Goal: Task Accomplishment & Management: Use online tool/utility

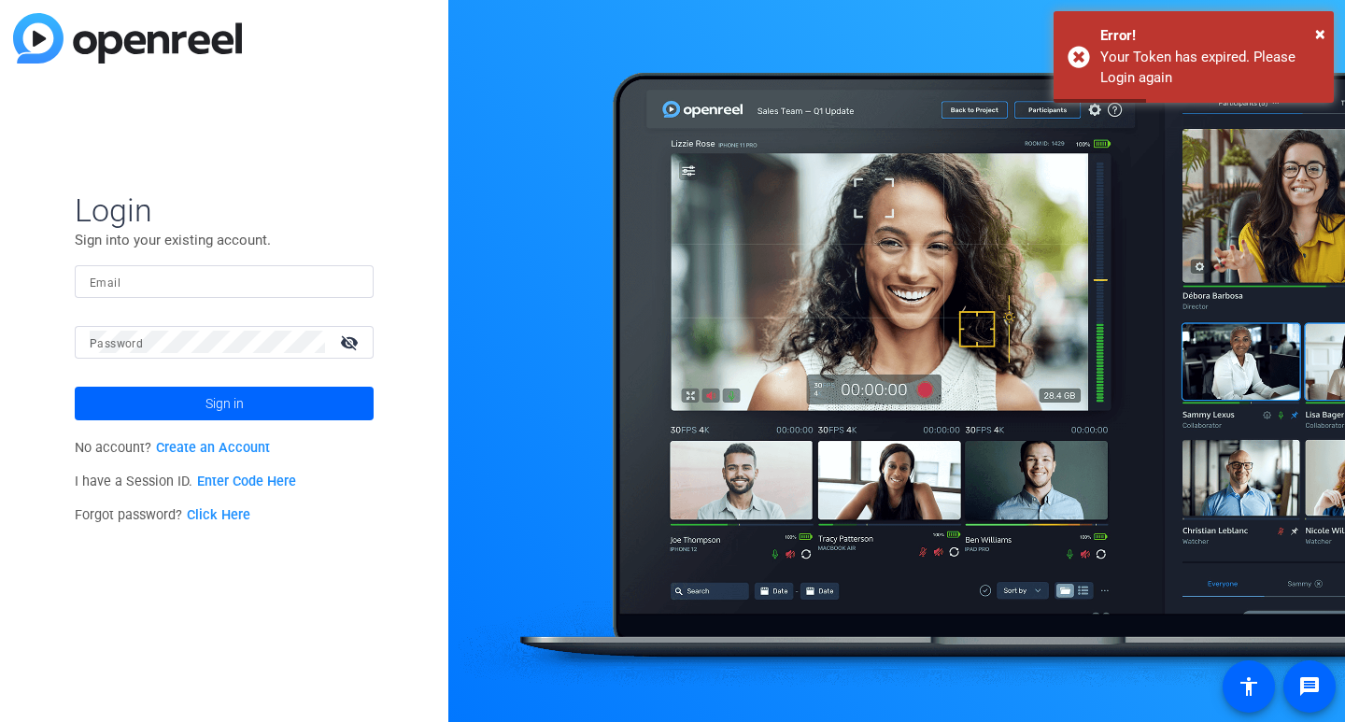
click at [247, 270] on input "Email" at bounding box center [224, 281] width 269 height 22
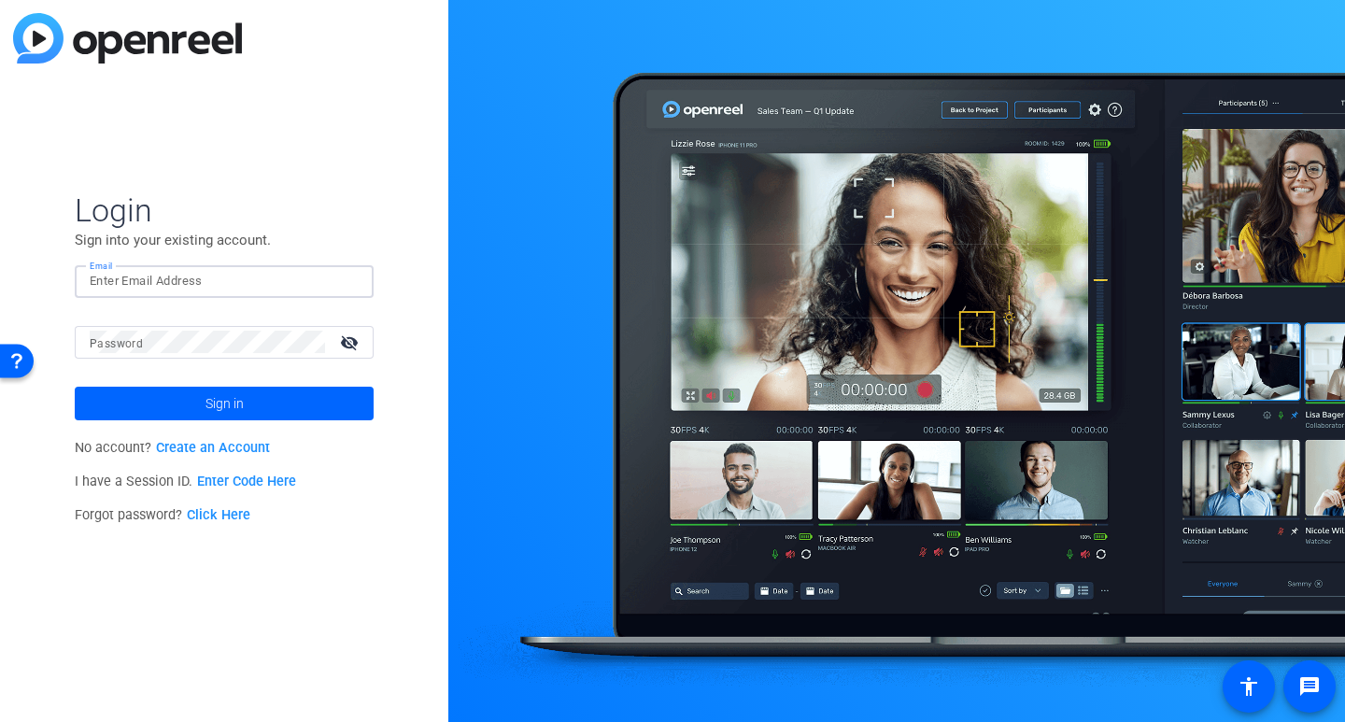
click at [119, 346] on mat-label "Password" at bounding box center [116, 343] width 53 height 13
click at [171, 278] on input "Email" at bounding box center [224, 281] width 269 height 22
click at [165, 274] on input "Email" at bounding box center [224, 281] width 269 height 22
click at [162, 277] on input "Email" at bounding box center [224, 281] width 269 height 22
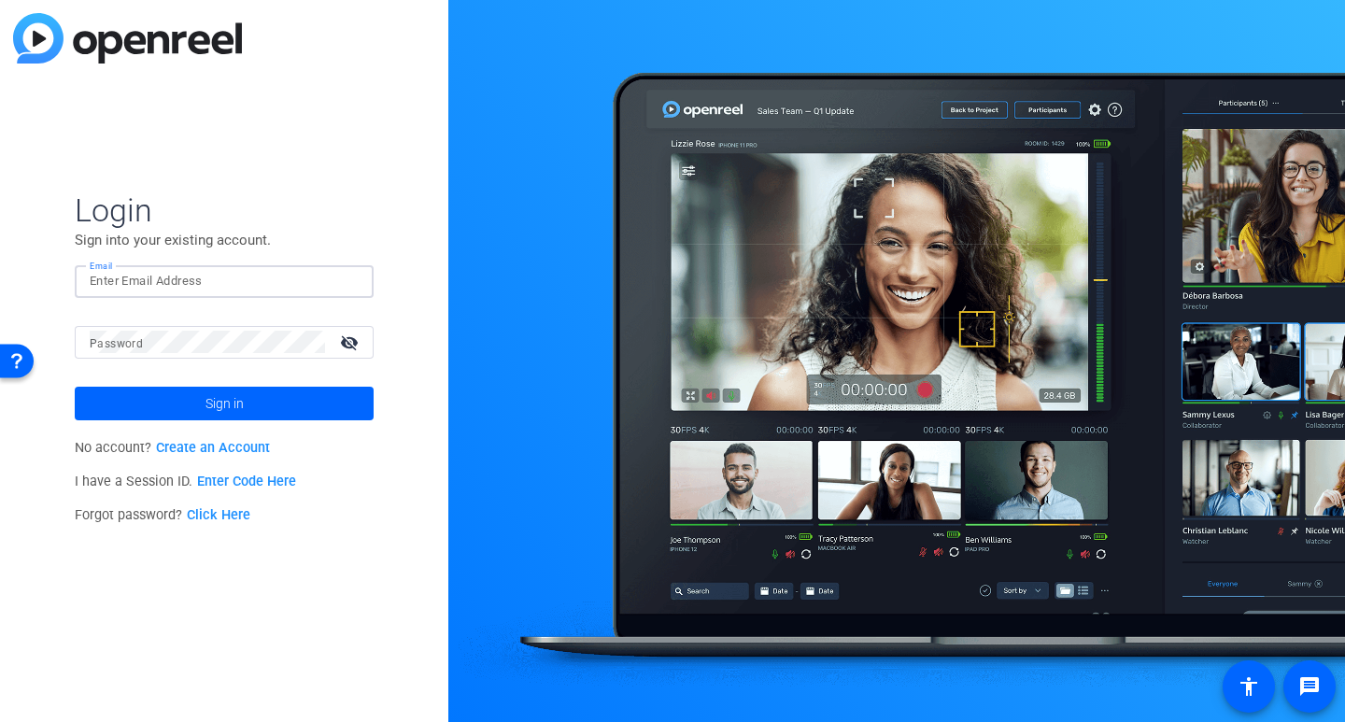
click at [187, 286] on input "Email" at bounding box center [224, 281] width 269 height 22
click at [247, 283] on input "Email" at bounding box center [224, 281] width 269 height 22
paste input "[EMAIL_ADDRESS][DOMAIN_NAME]"
type input "[EMAIL_ADDRESS][DOMAIN_NAME]"
click at [116, 348] on mat-label "Password" at bounding box center [116, 343] width 53 height 13
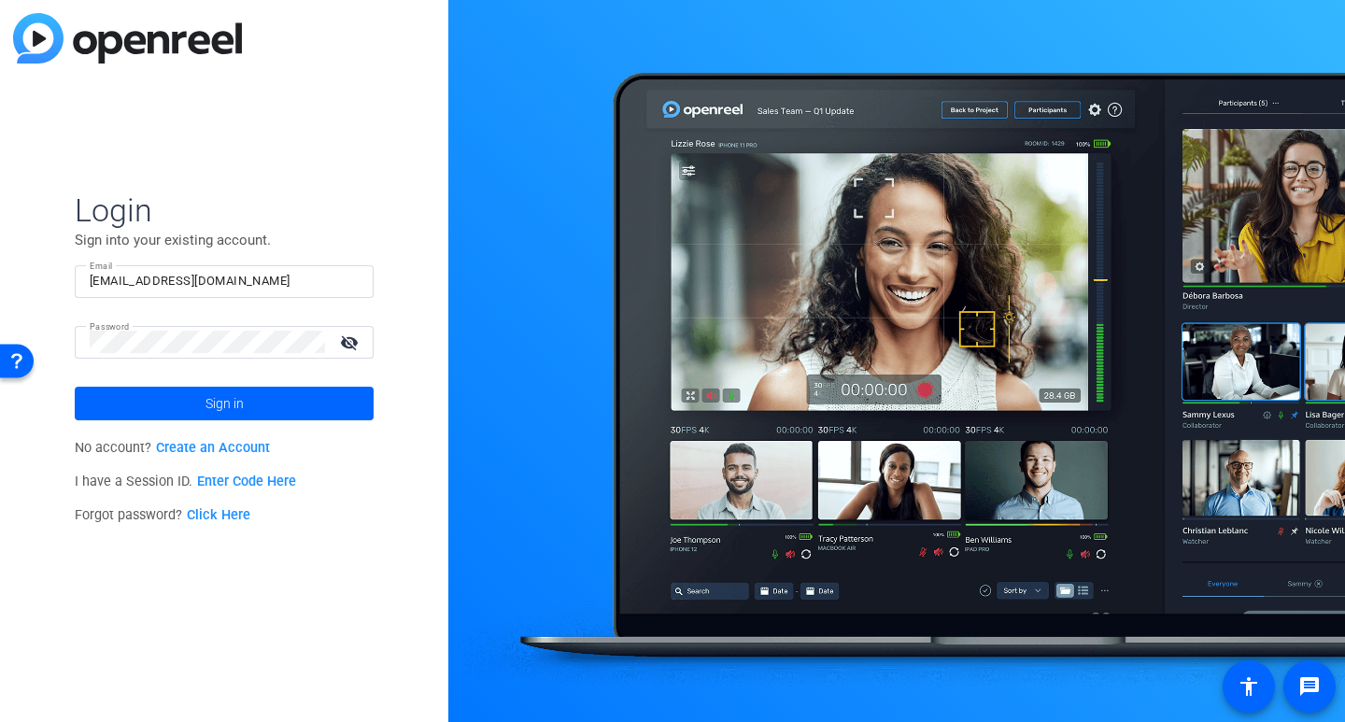
click at [373, 337] on mat-icon "visibility_off" at bounding box center [351, 342] width 45 height 27
click at [231, 406] on span "Sign in" at bounding box center [225, 403] width 38 height 47
click at [162, 397] on span at bounding box center [224, 403] width 299 height 45
click at [0, 331] on div "Login Sign into your existing account. Email [EMAIL_ADDRESS][DOMAIN_NAME] Passw…" at bounding box center [224, 361] width 448 height 722
click at [252, 420] on span at bounding box center [224, 403] width 299 height 45
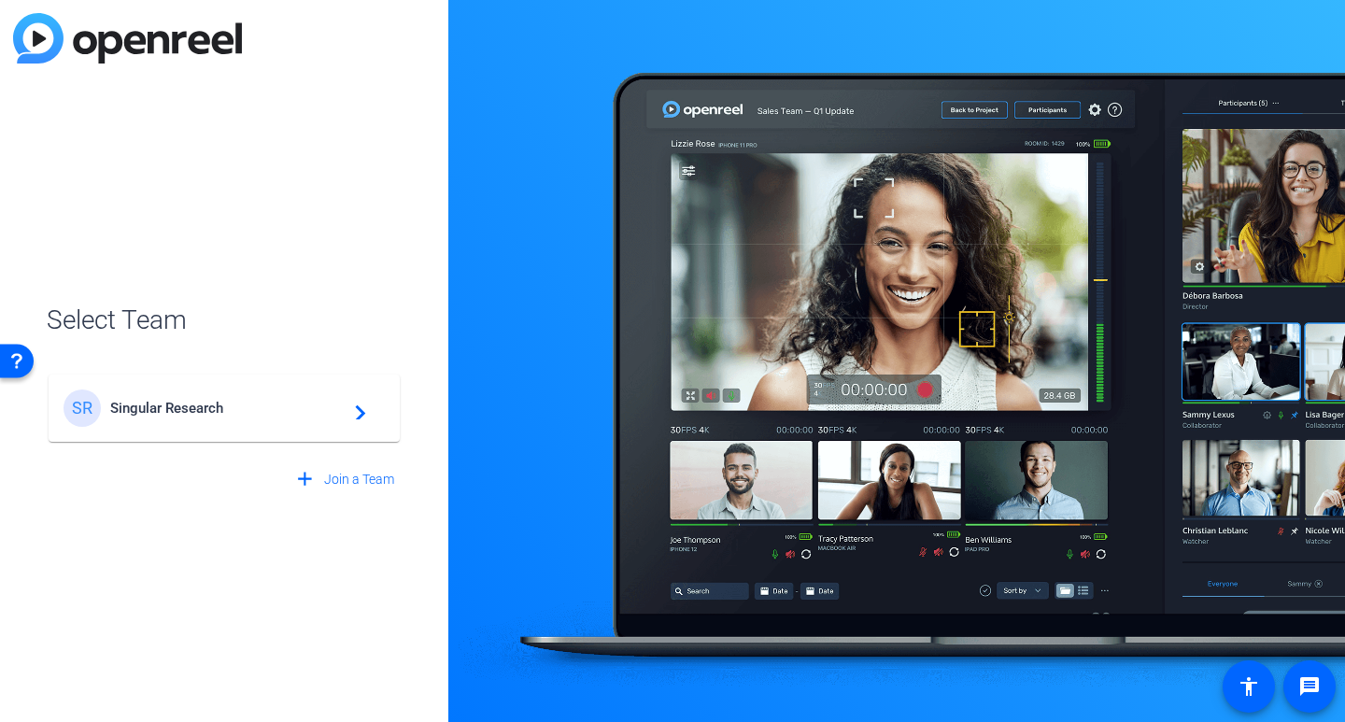
click at [236, 409] on span "Singular Research" at bounding box center [227, 408] width 234 height 17
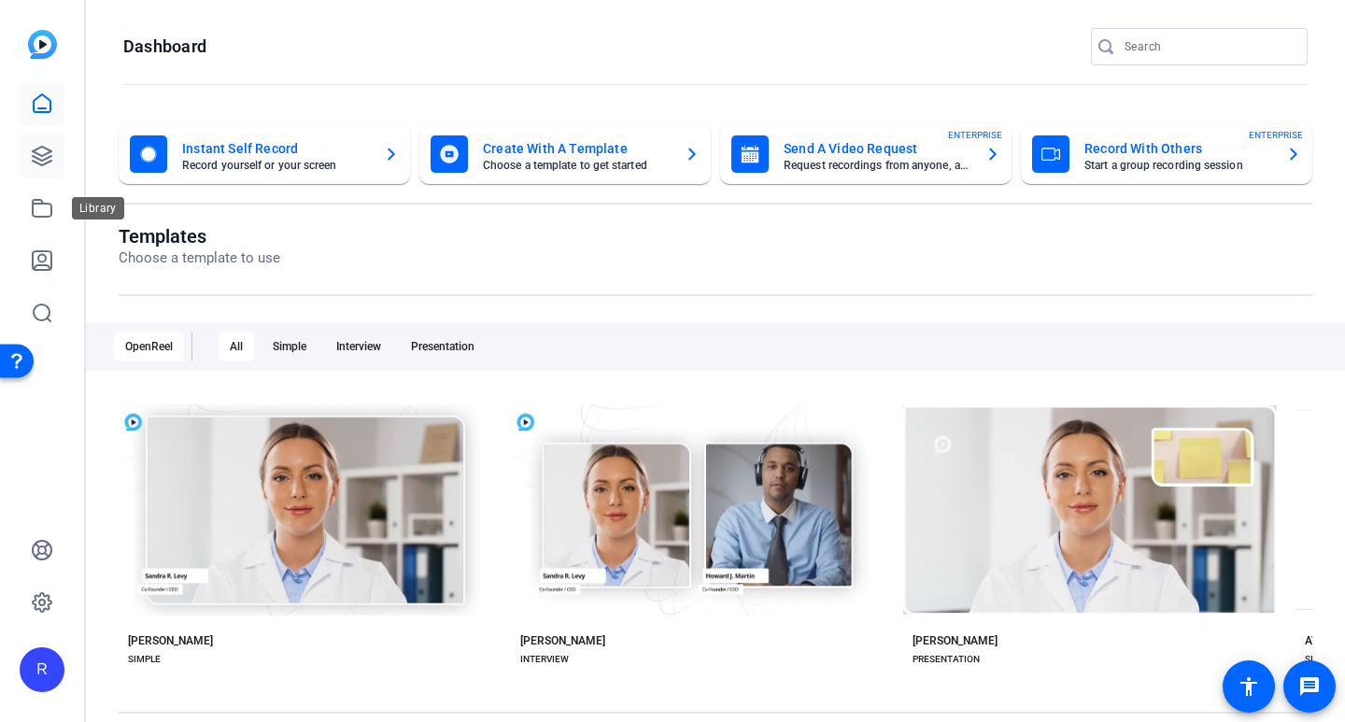
click at [51, 154] on icon at bounding box center [42, 156] width 22 height 22
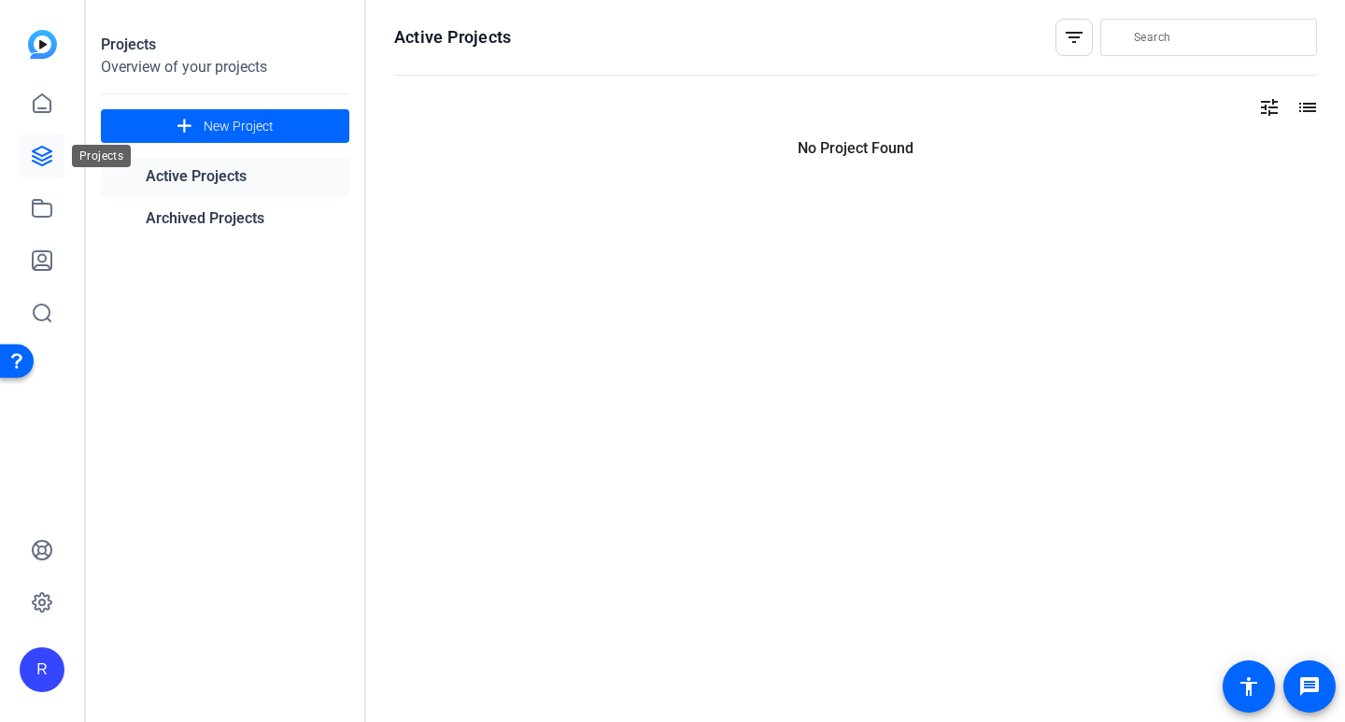
click at [40, 162] on icon at bounding box center [42, 156] width 22 height 22
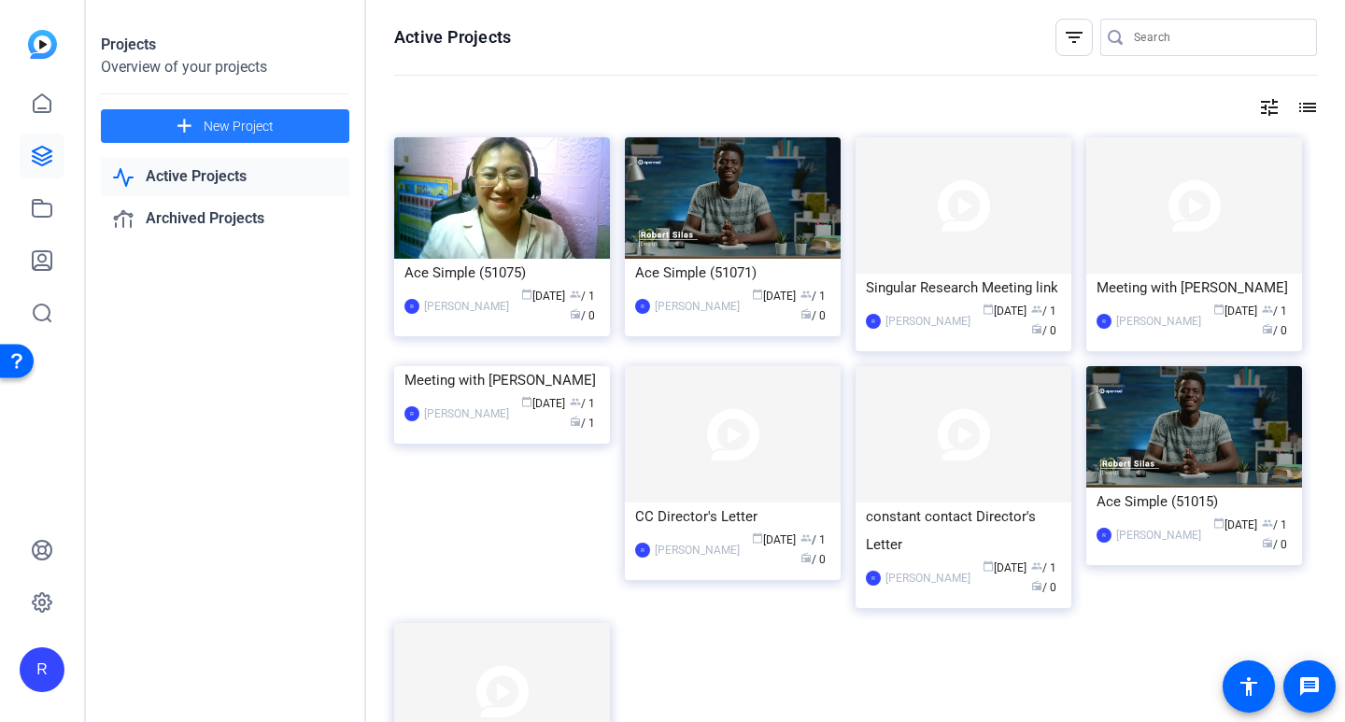
click at [236, 121] on span "New Project" at bounding box center [239, 127] width 70 height 20
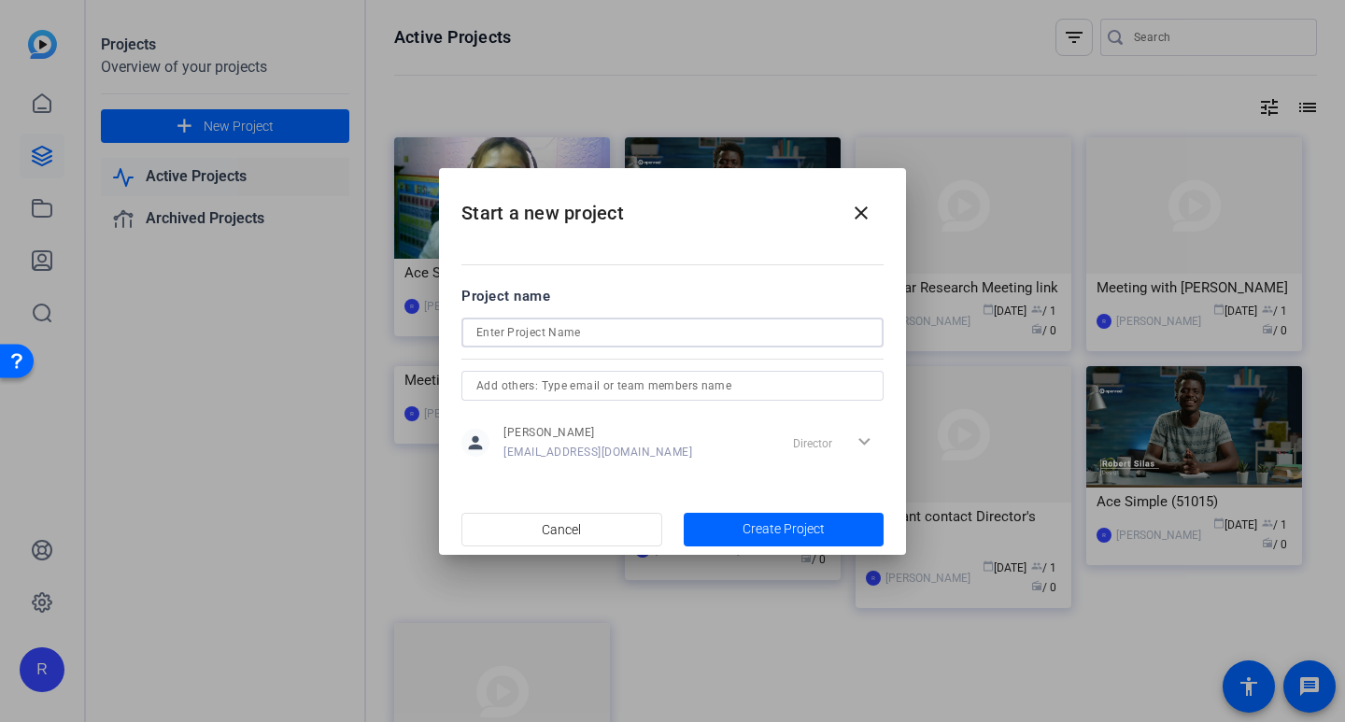
click at [531, 335] on input at bounding box center [673, 332] width 392 height 22
type input "Egrabber"
click at [861, 217] on mat-icon "close" at bounding box center [861, 213] width 22 height 22
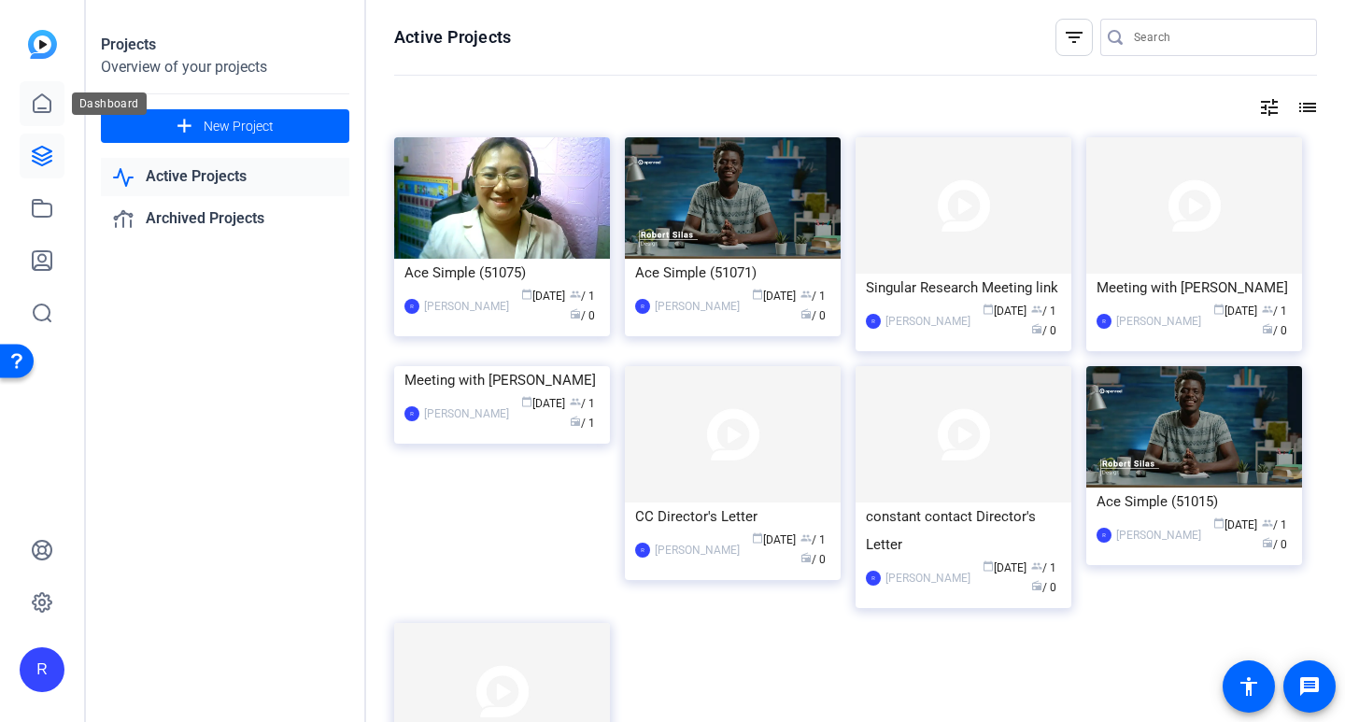
click at [51, 95] on icon at bounding box center [42, 104] width 22 height 22
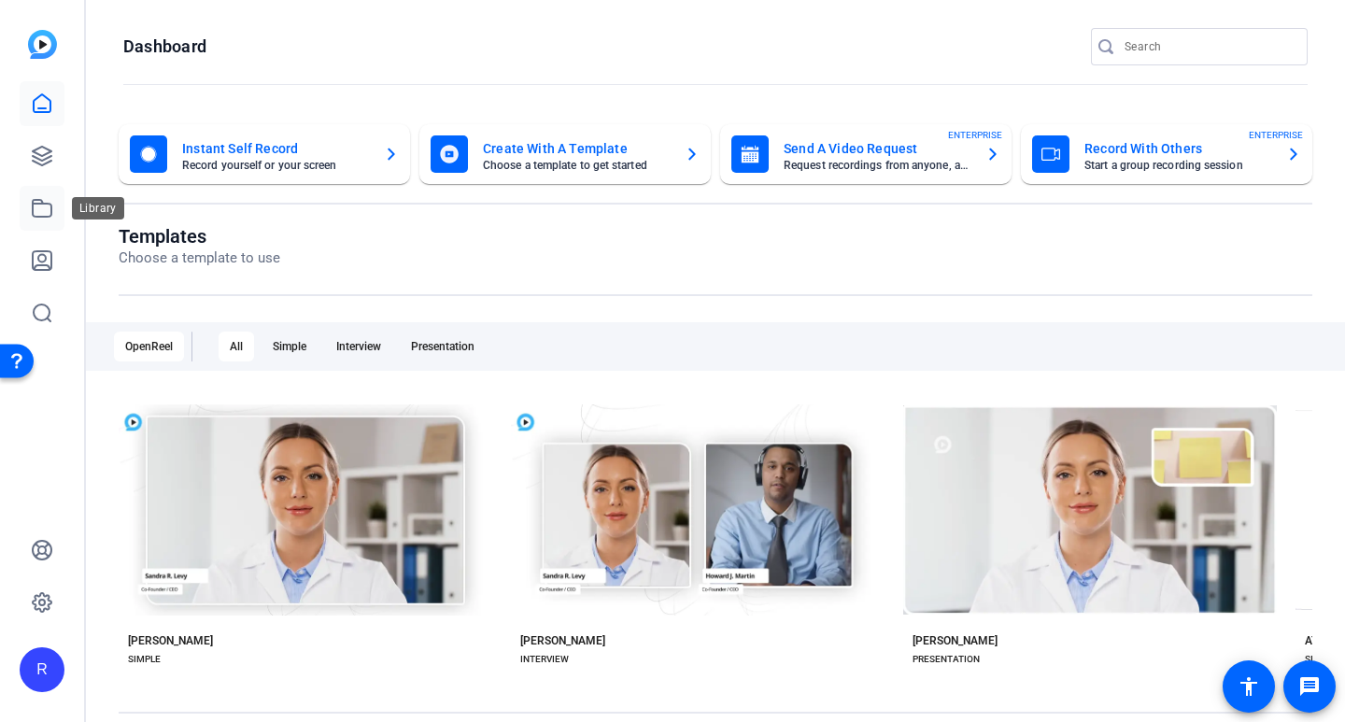
click at [46, 206] on icon at bounding box center [42, 208] width 22 height 22
click at [45, 164] on icon at bounding box center [42, 156] width 19 height 19
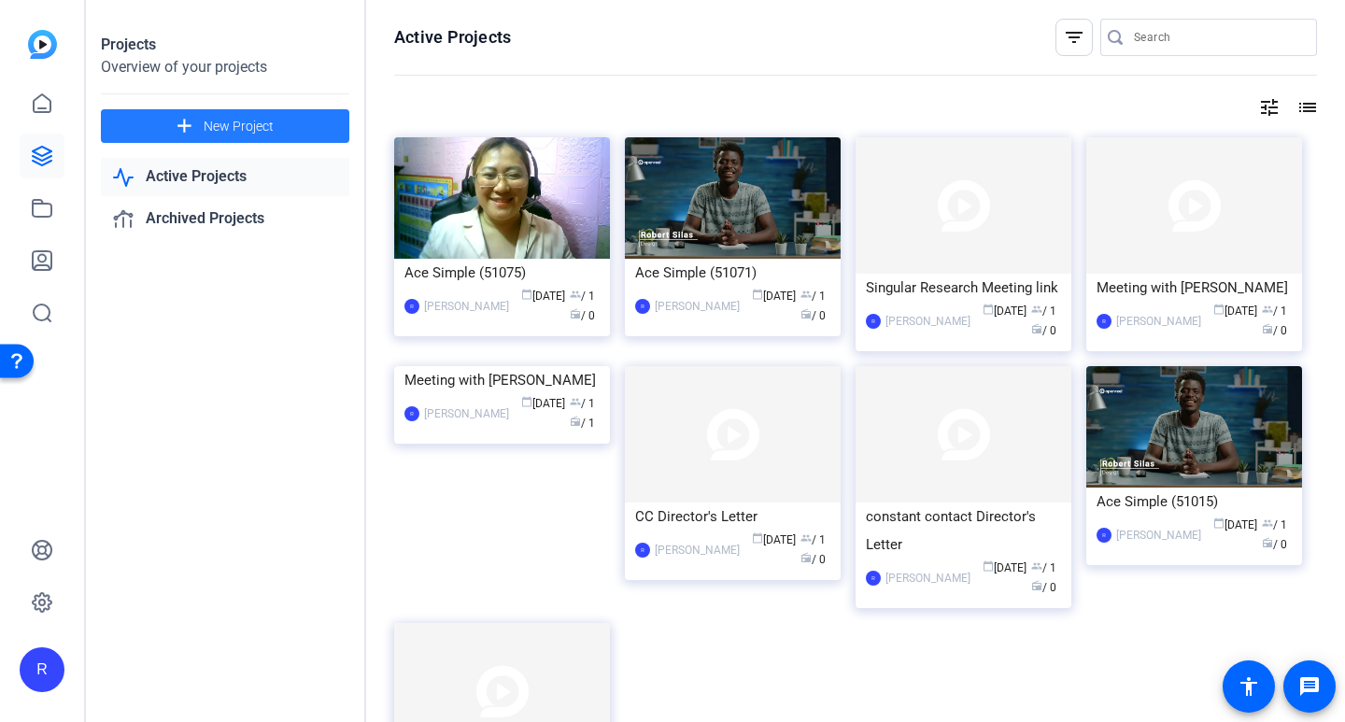
click at [239, 132] on span "New Project" at bounding box center [239, 127] width 70 height 20
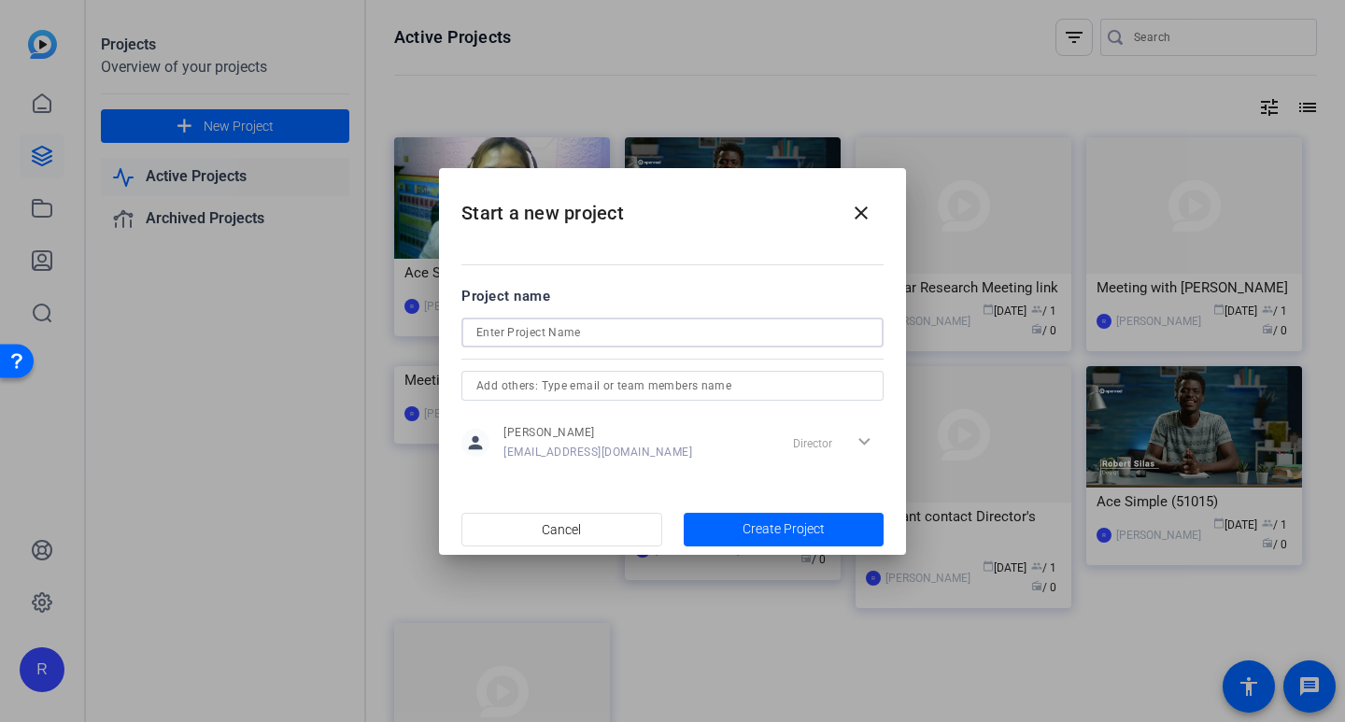
click at [552, 342] on input at bounding box center [673, 332] width 392 height 22
paste input "[PERSON_NAME]"
type input "[PERSON_NAME]"
drag, startPoint x: 558, startPoint y: 333, endPoint x: 397, endPoint y: 334, distance: 160.7
click at [397, 334] on div "Start a new project close Project name [PERSON_NAME] person [PERSON_NAME][EMAIL…" at bounding box center [672, 361] width 1345 height 722
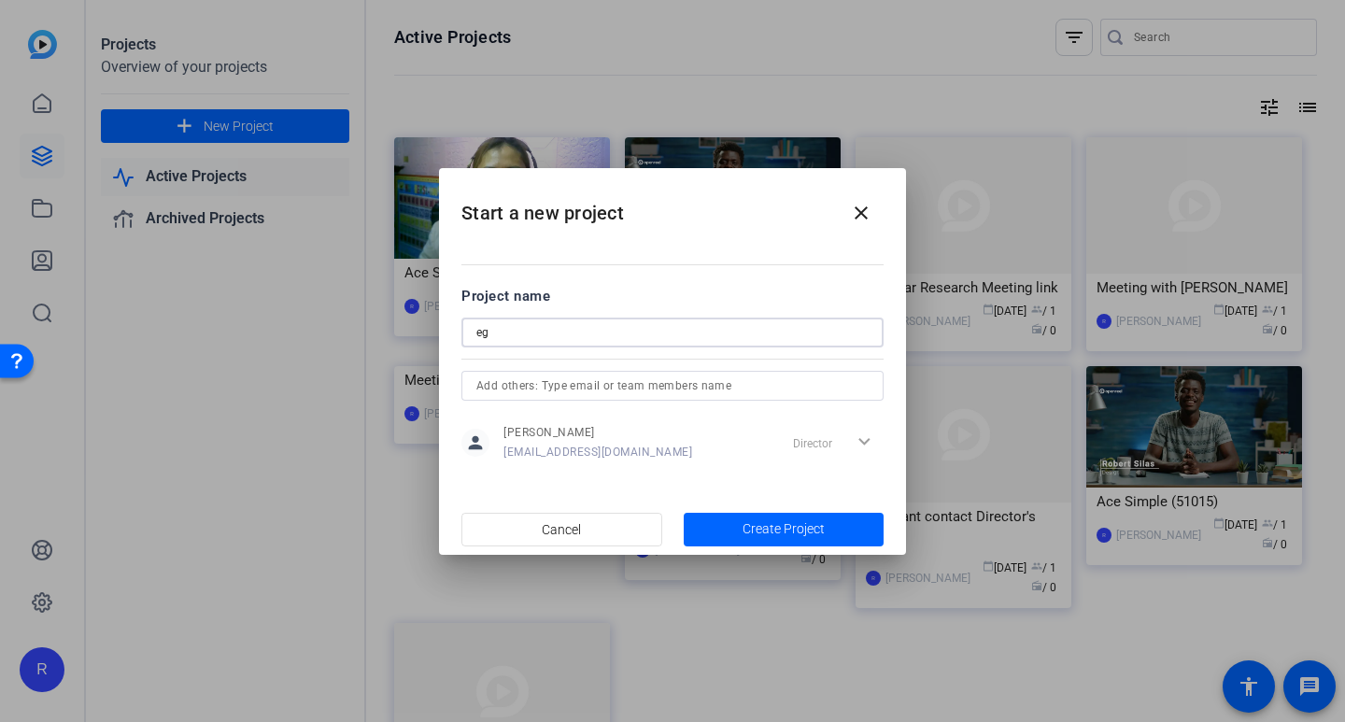
type input "e"
click at [477, 334] on input "Grabber" at bounding box center [673, 332] width 392 height 22
type input "EGrabber"
click at [770, 540] on span "button" at bounding box center [784, 529] width 201 height 45
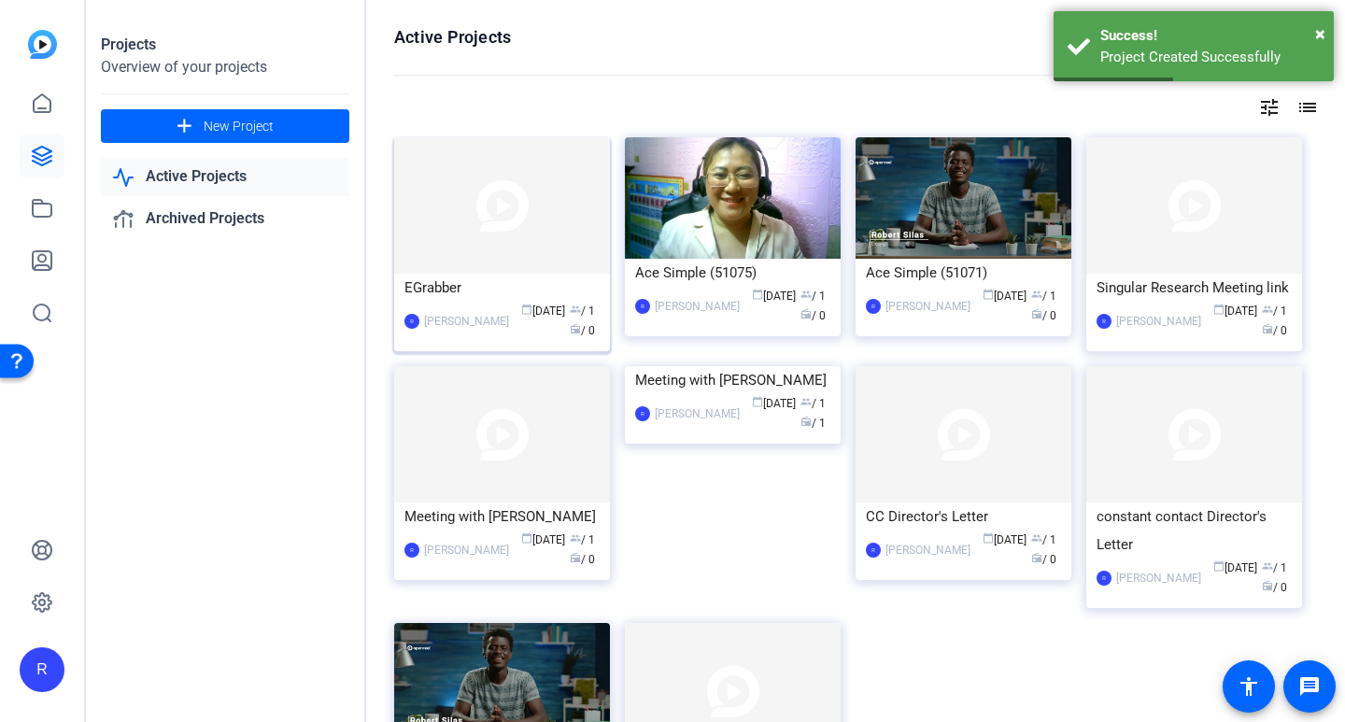
click at [478, 223] on img at bounding box center [502, 205] width 216 height 136
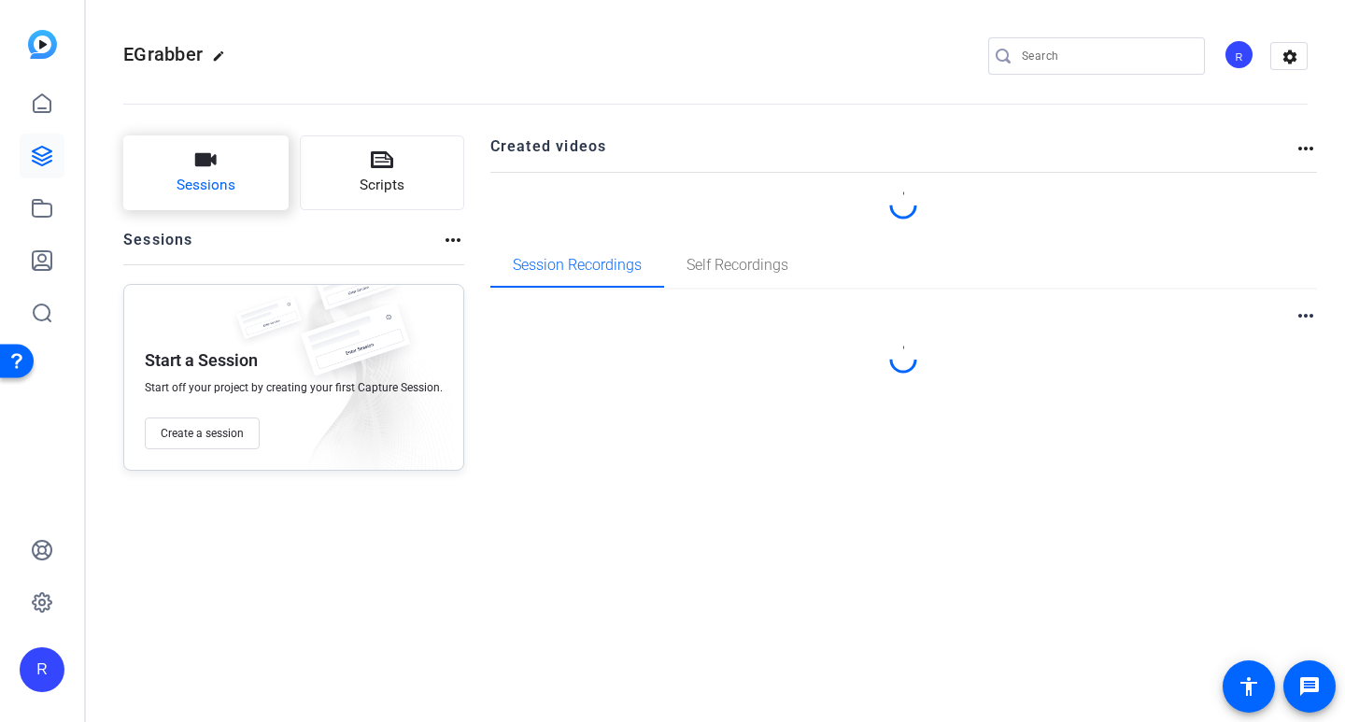
click at [253, 176] on button "Sessions" at bounding box center [205, 172] width 165 height 75
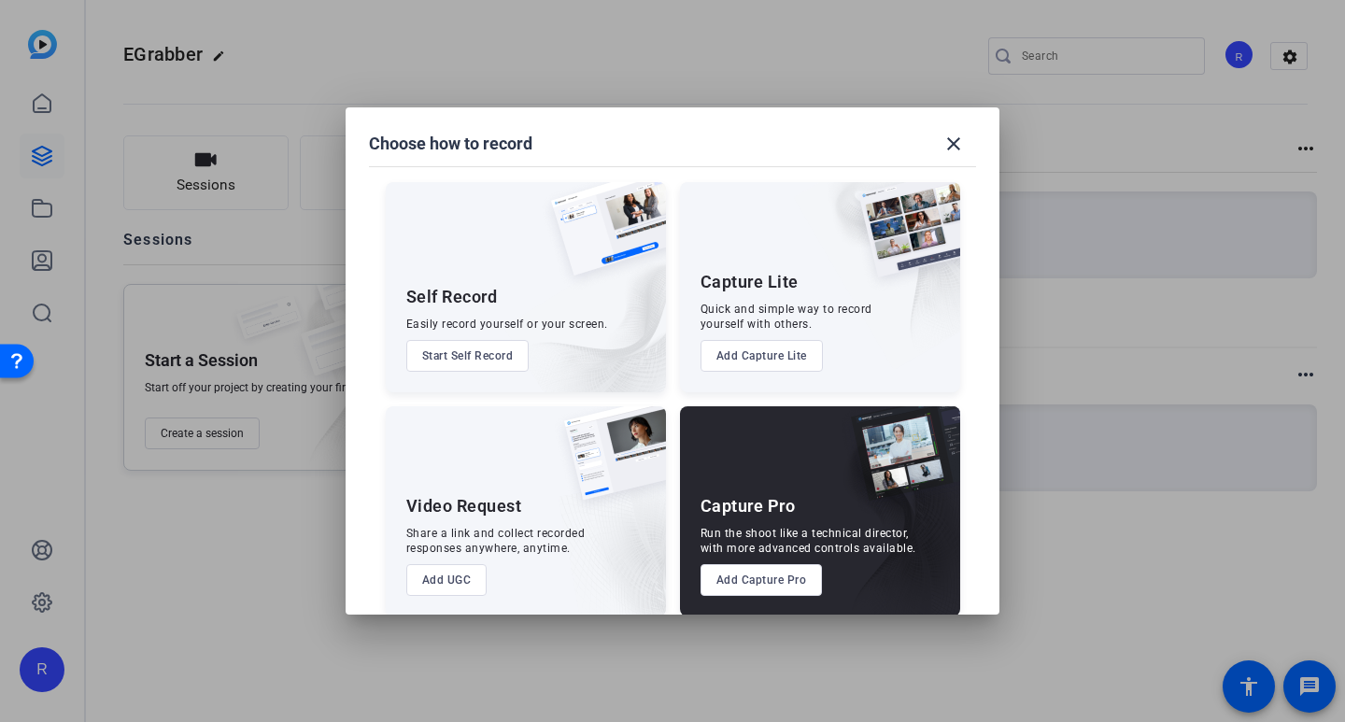
click at [833, 325] on div "Quick and simple way to record yourself with others." at bounding box center [787, 317] width 172 height 30
click at [761, 354] on button "Add Capture Lite" at bounding box center [762, 356] width 122 height 32
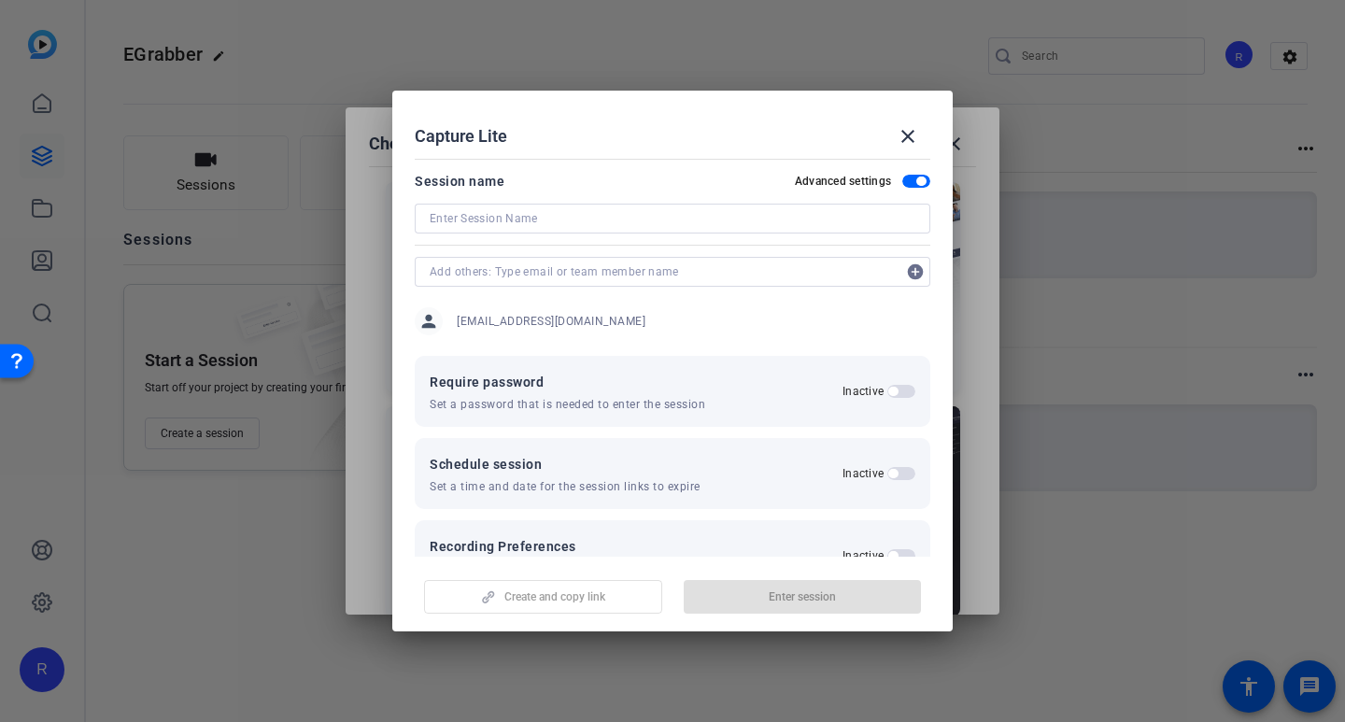
click at [521, 221] on input at bounding box center [673, 218] width 486 height 22
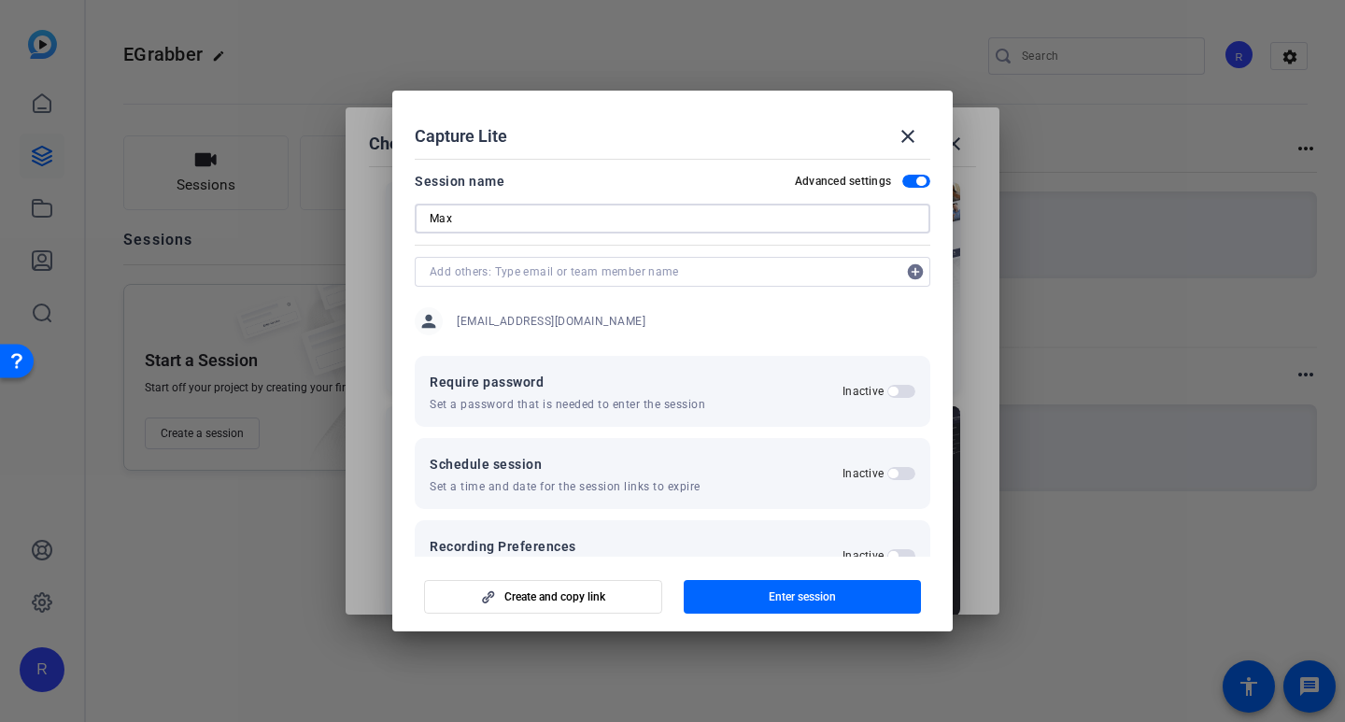
type input "Max"
click at [751, 594] on span "button" at bounding box center [803, 597] width 238 height 45
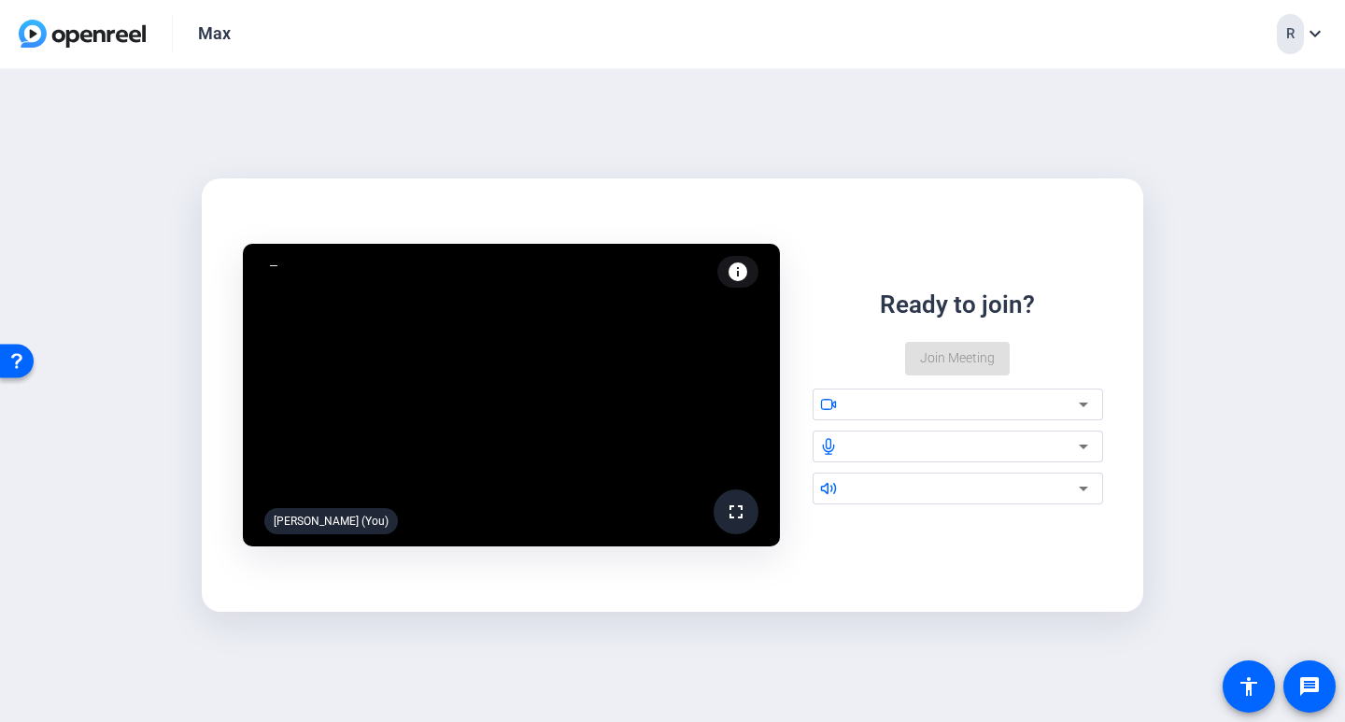
drag, startPoint x: 475, startPoint y: 61, endPoint x: 466, endPoint y: 50, distance: 14.0
click at [475, 61] on div "Max R expand_more" at bounding box center [672, 34] width 1345 height 69
click at [889, 444] on div at bounding box center [964, 446] width 227 height 22
click at [1086, 445] on icon at bounding box center [1084, 446] width 22 height 22
click at [825, 446] on icon at bounding box center [828, 446] width 17 height 17
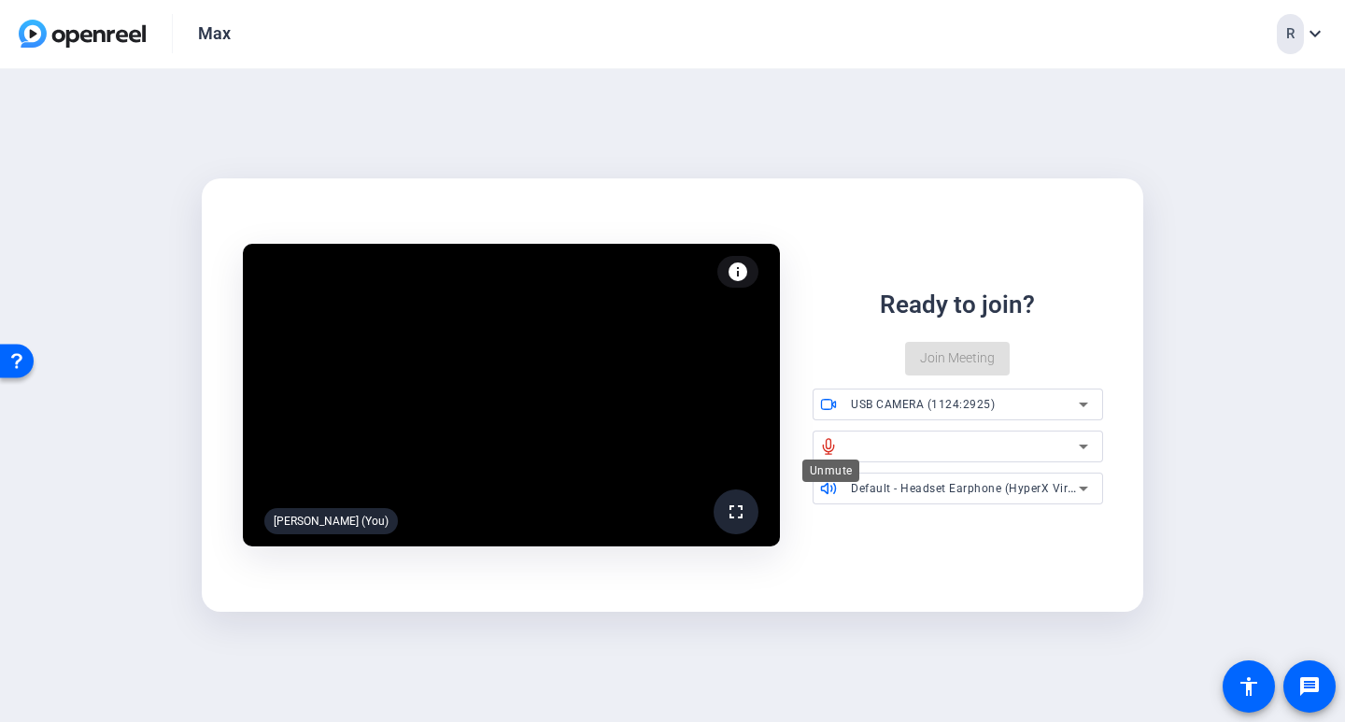
click at [827, 447] on icon at bounding box center [829, 446] width 10 height 15
drag, startPoint x: 970, startPoint y: 352, endPoint x: 858, endPoint y: 319, distance: 117.1
click at [969, 352] on div "Ready to join? Join Meeting" at bounding box center [958, 331] width 290 height 89
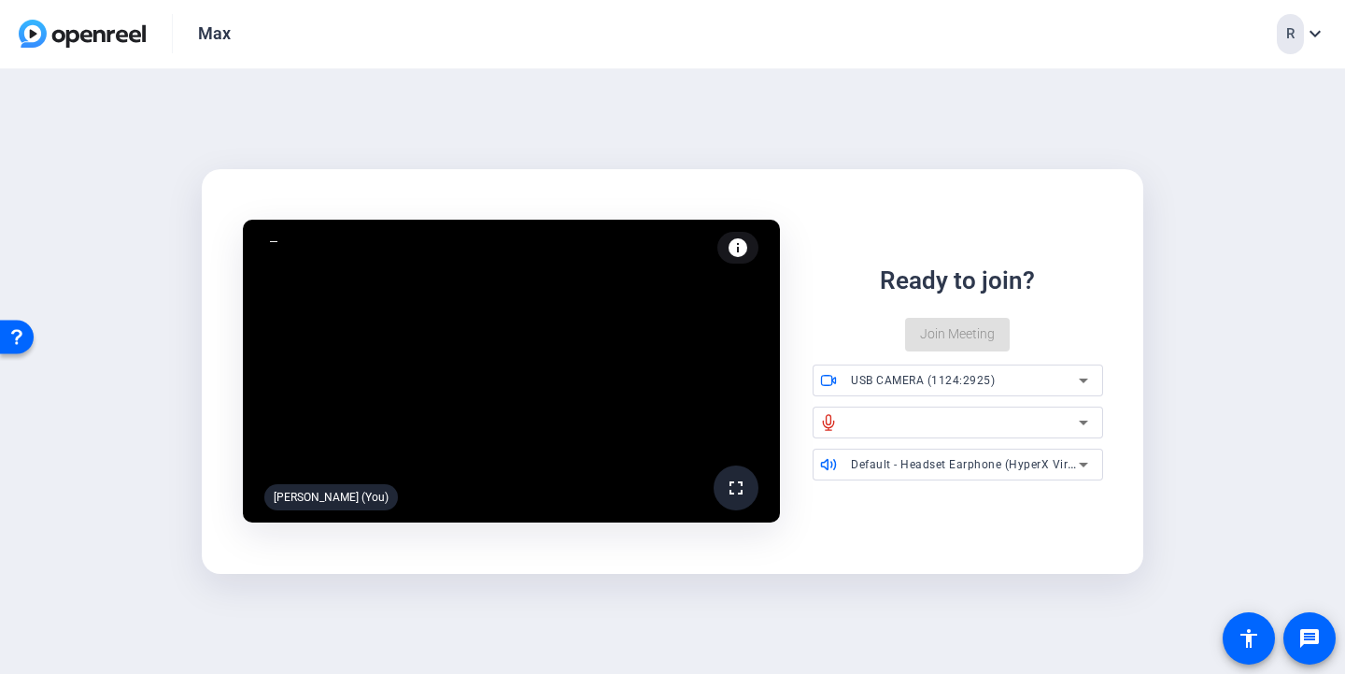
click at [1087, 427] on icon at bounding box center [1084, 422] width 22 height 22
click at [1086, 421] on icon at bounding box center [1083, 422] width 9 height 5
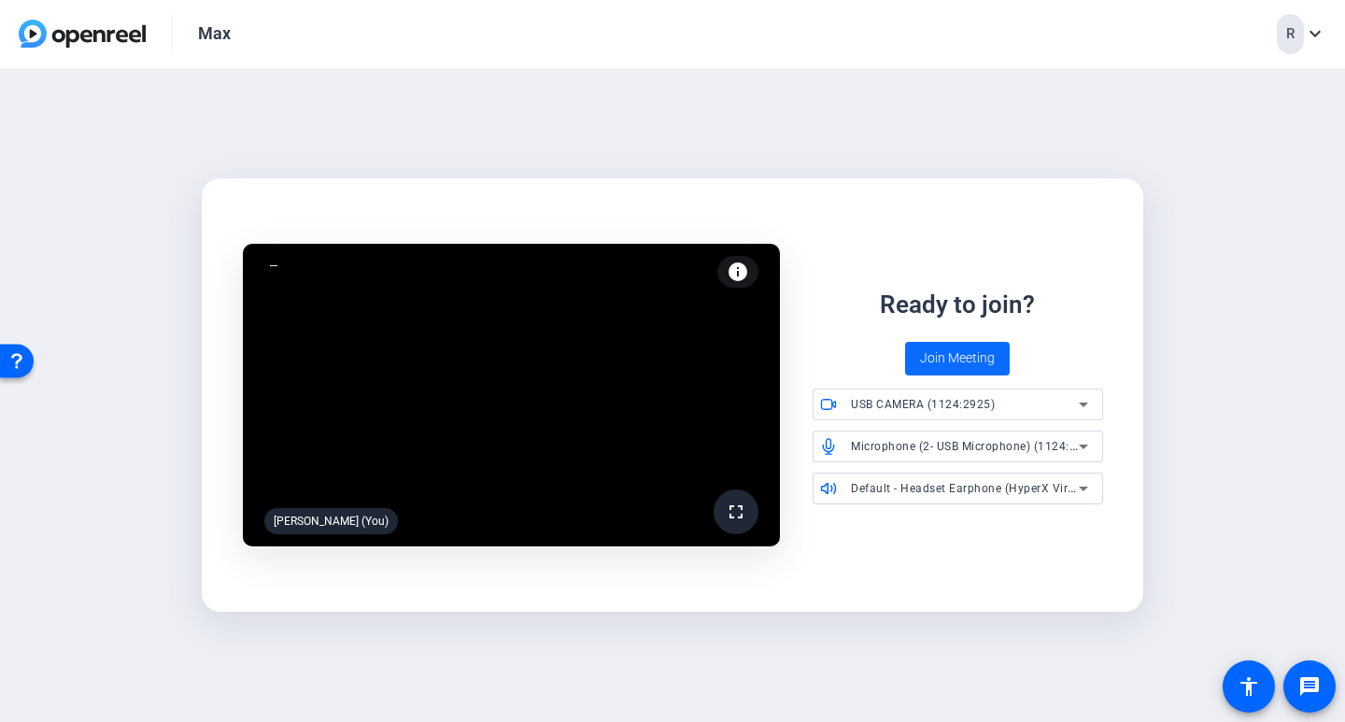
click at [939, 356] on span "Join Meeting" at bounding box center [957, 359] width 75 height 20
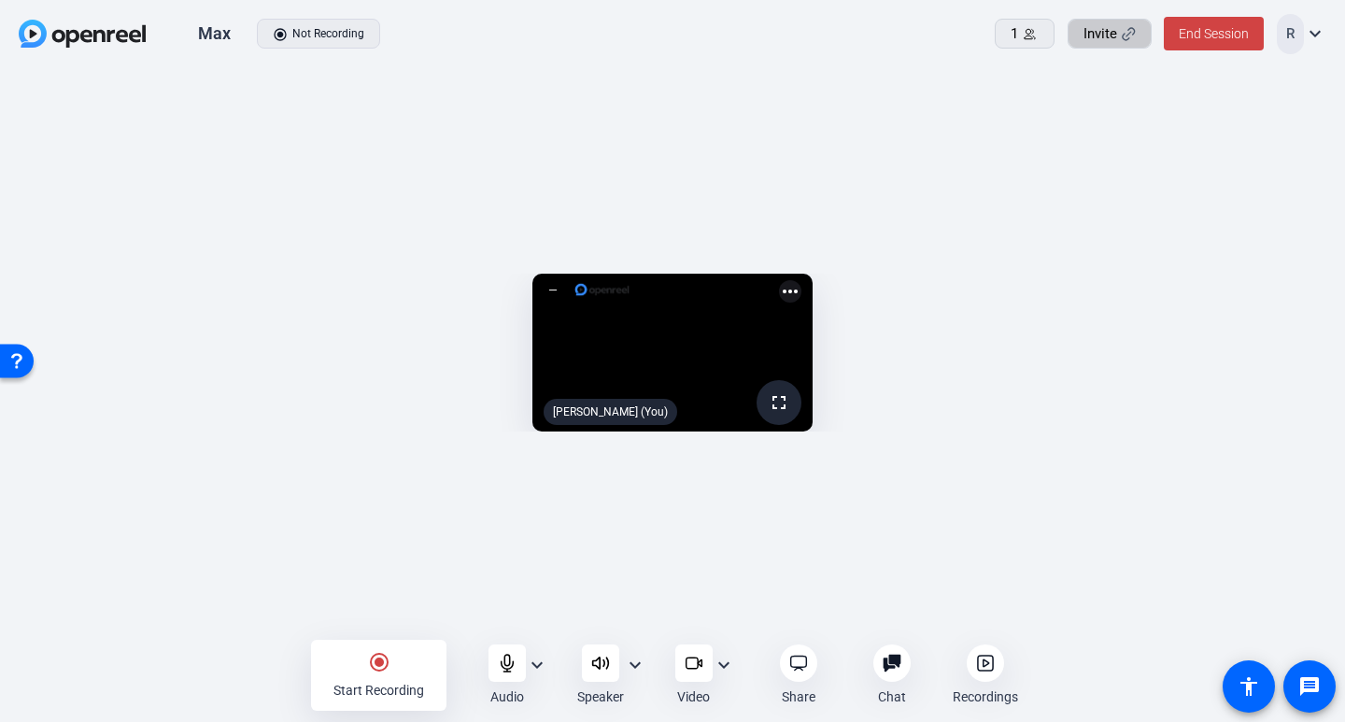
click at [1084, 35] on span "Invite" at bounding box center [1101, 33] width 34 height 21
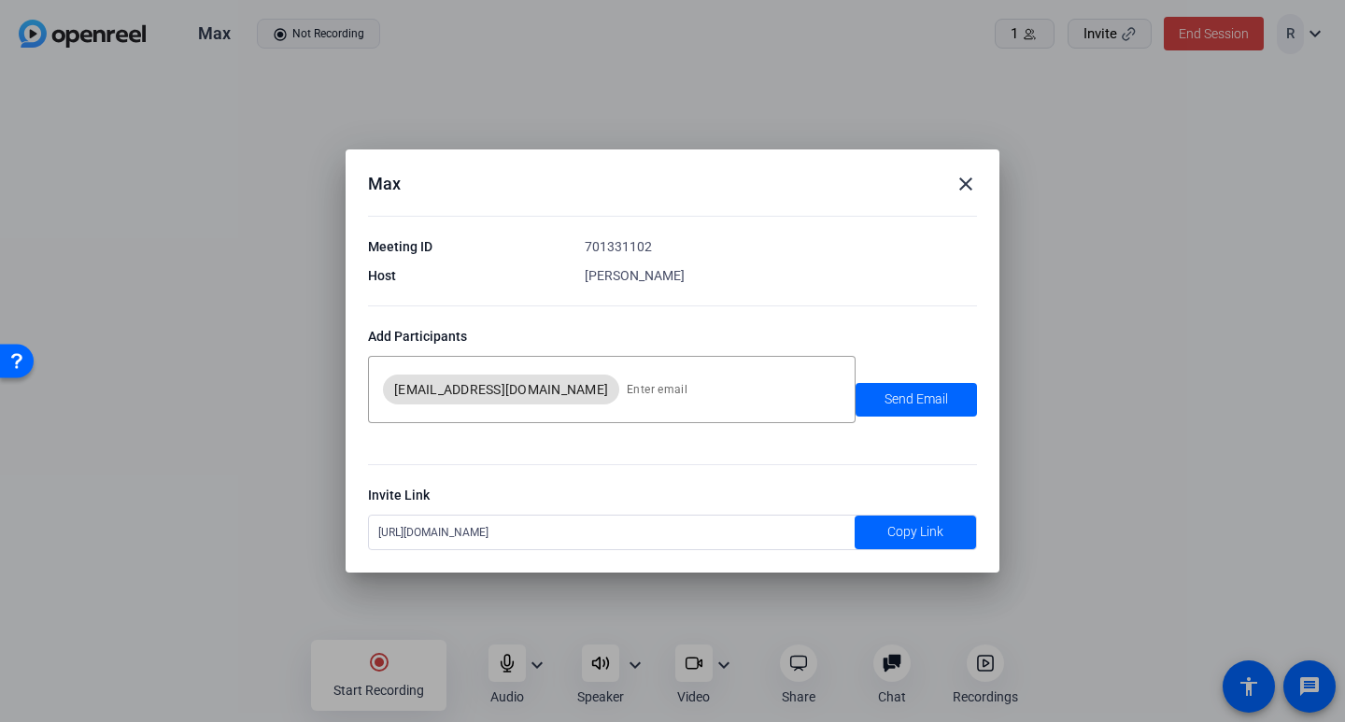
drag, startPoint x: 903, startPoint y: 529, endPoint x: 1019, endPoint y: 527, distance: 116.8
click at [903, 529] on span "Copy Link" at bounding box center [916, 532] width 56 height 20
drag, startPoint x: 962, startPoint y: 181, endPoint x: 1165, endPoint y: 231, distance: 208.7
click at [962, 181] on mat-icon "close" at bounding box center [966, 184] width 22 height 22
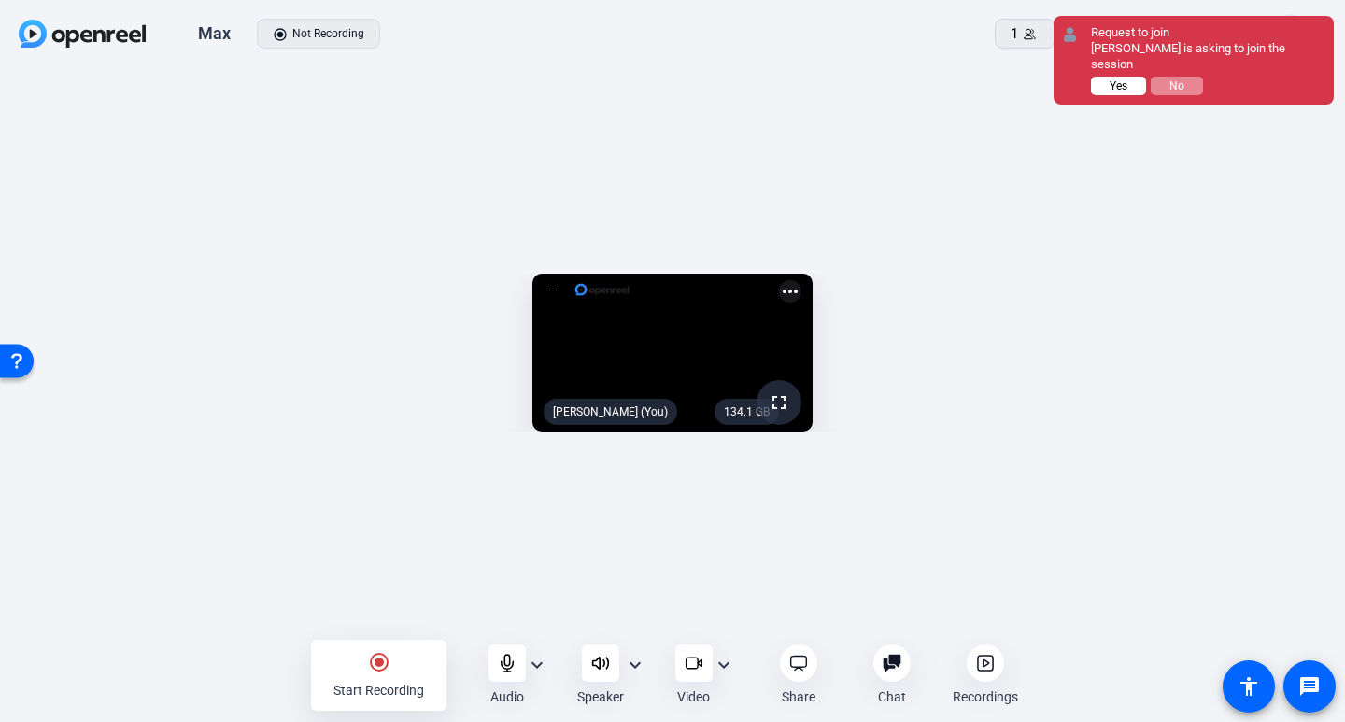
click at [1111, 79] on span "Yes" at bounding box center [1119, 85] width 18 height 13
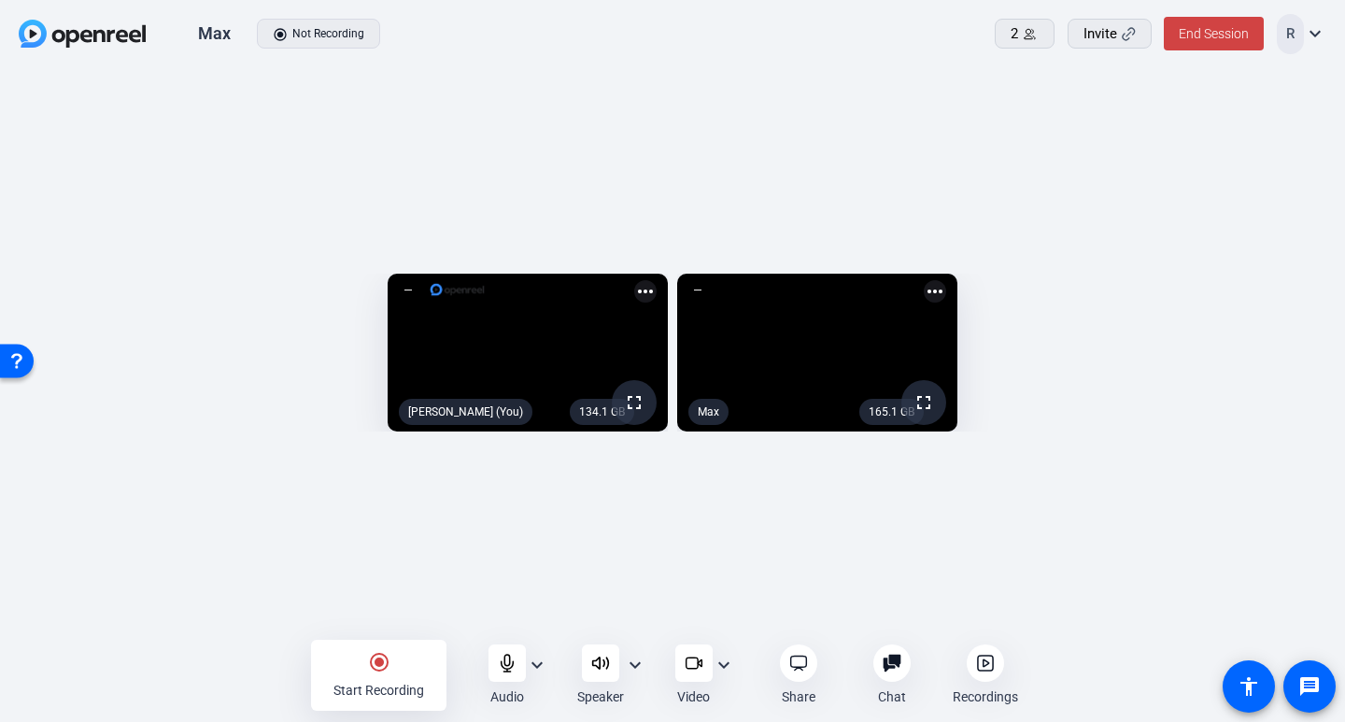
click at [719, 671] on mat-icon "expand_more" at bounding box center [724, 665] width 22 height 22
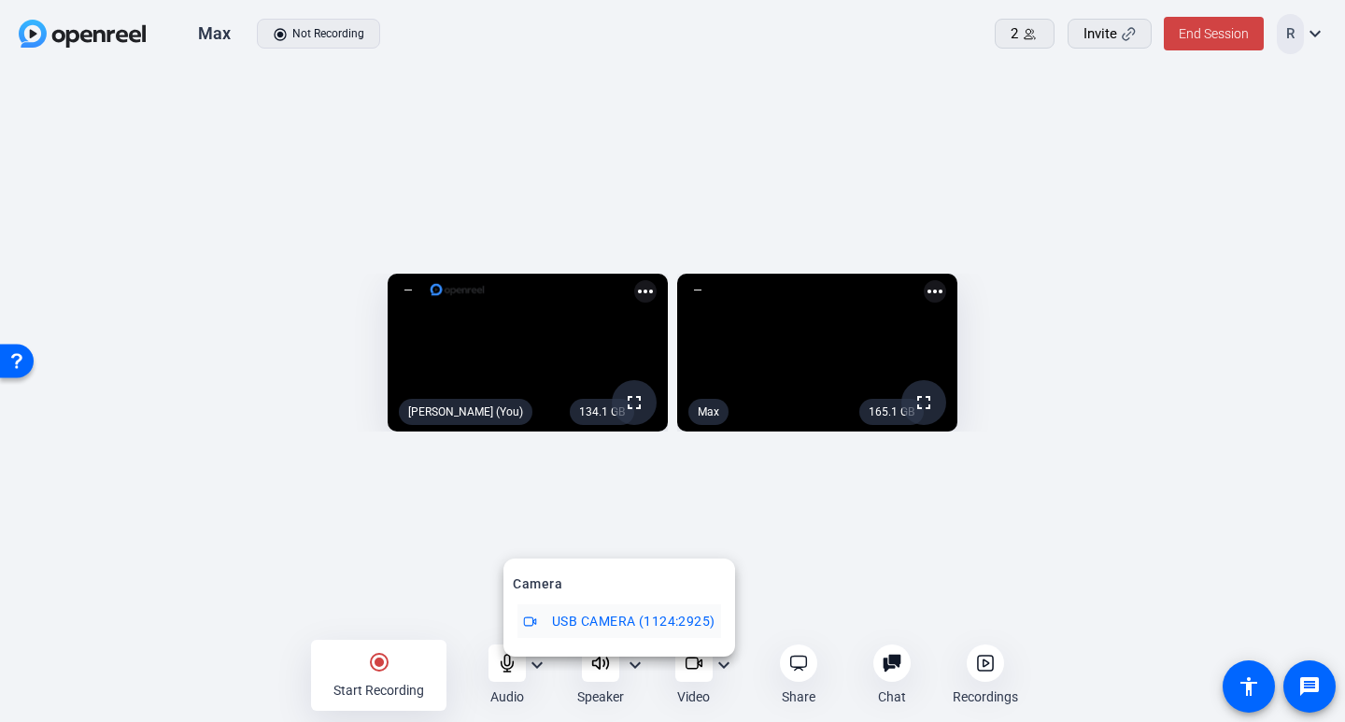
click at [818, 575] on div at bounding box center [672, 361] width 1345 height 722
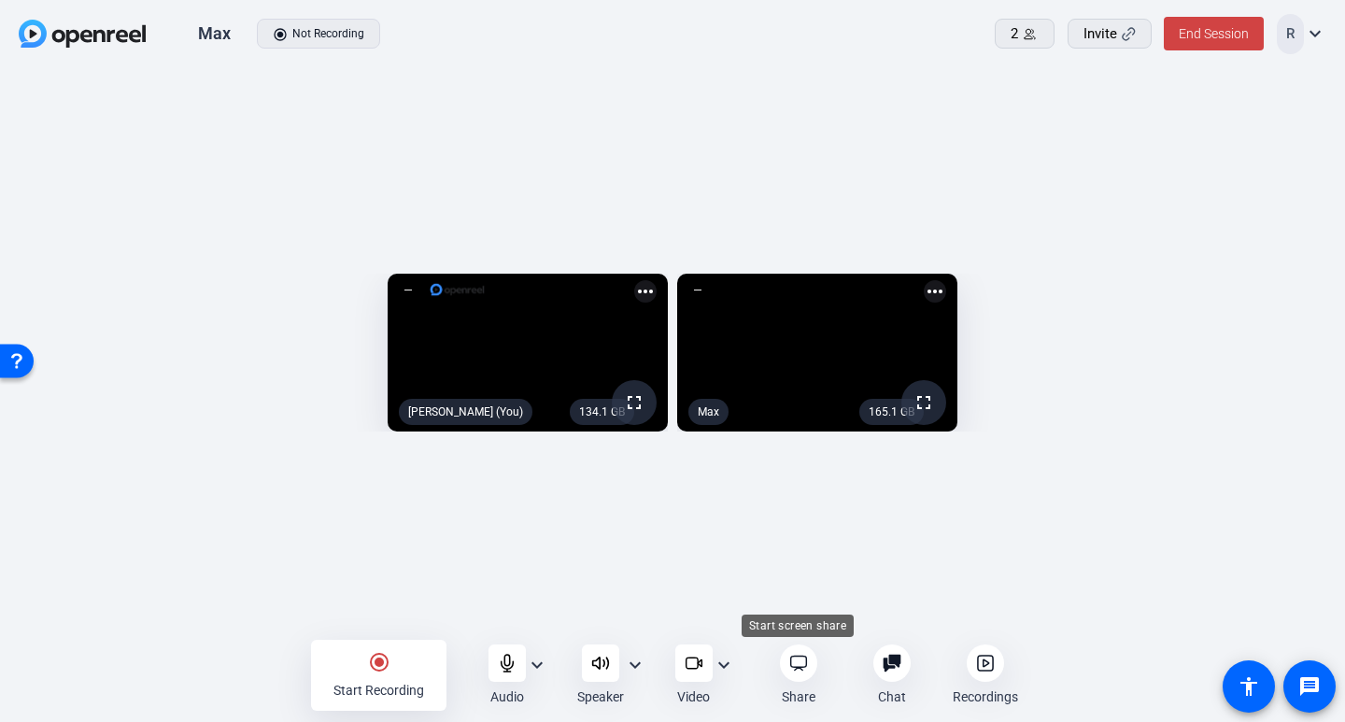
click at [804, 665] on icon at bounding box center [799, 663] width 19 height 19
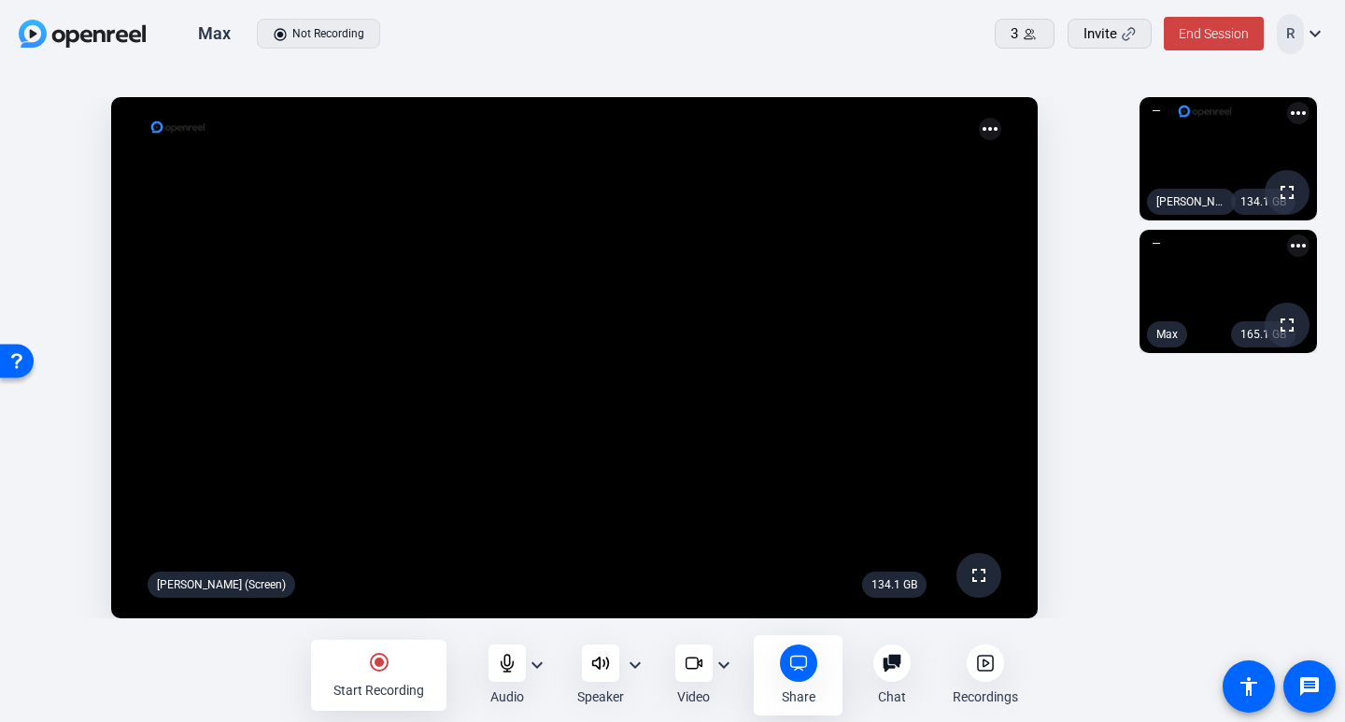
click at [798, 671] on icon at bounding box center [799, 663] width 19 height 19
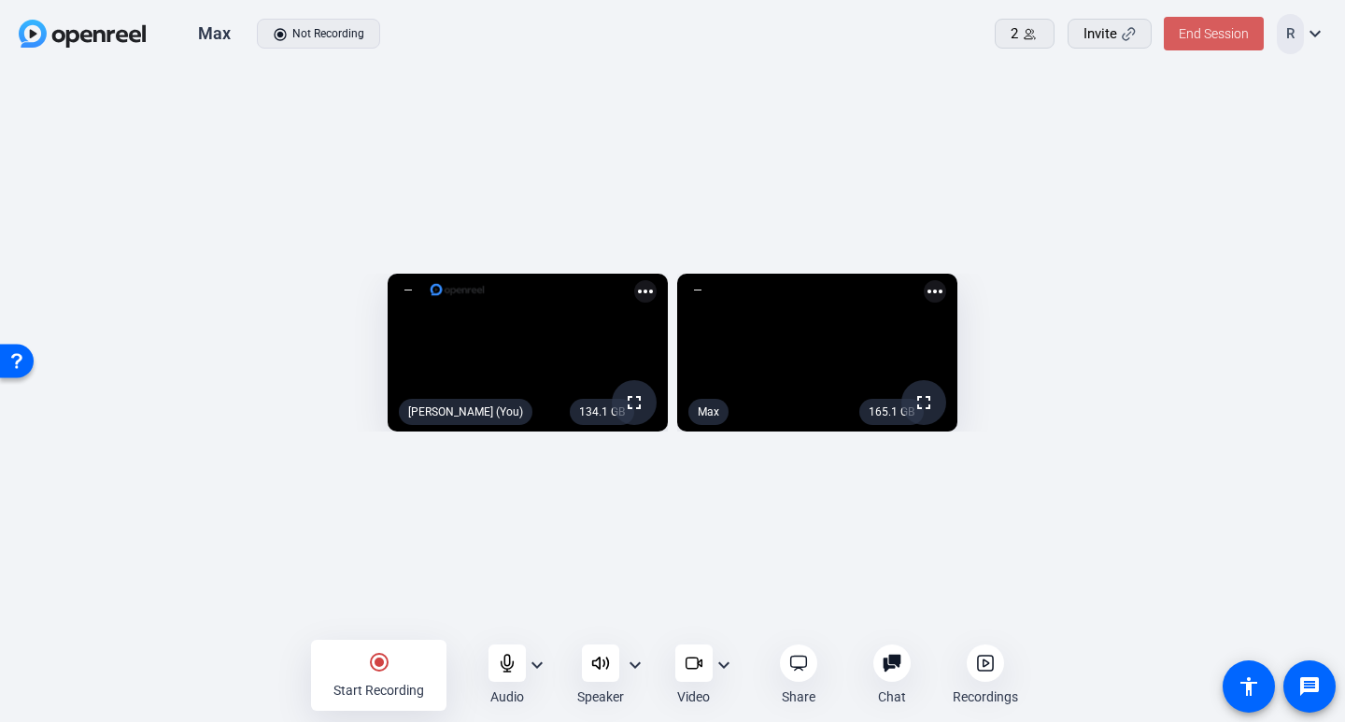
click at [1202, 33] on span "End Session" at bounding box center [1214, 33] width 70 height 15
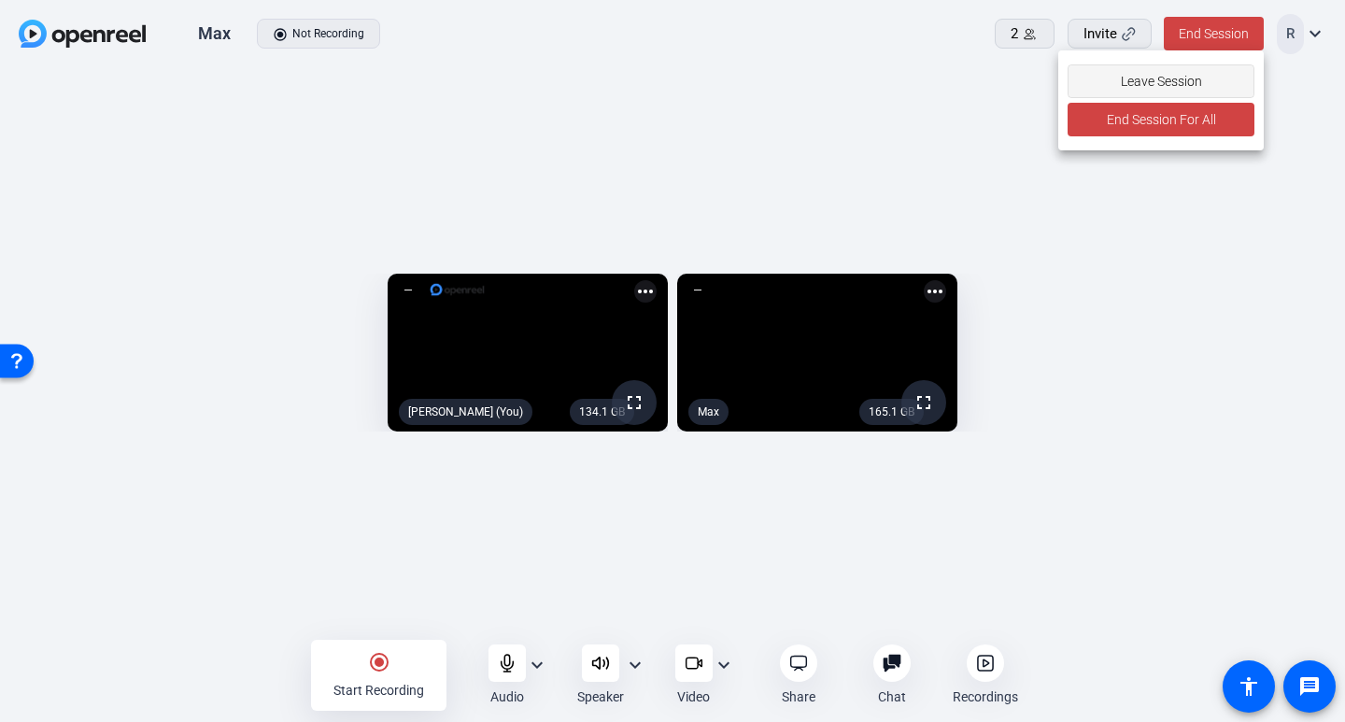
click at [1180, 76] on span "Leave Session" at bounding box center [1160, 82] width 81 height 36
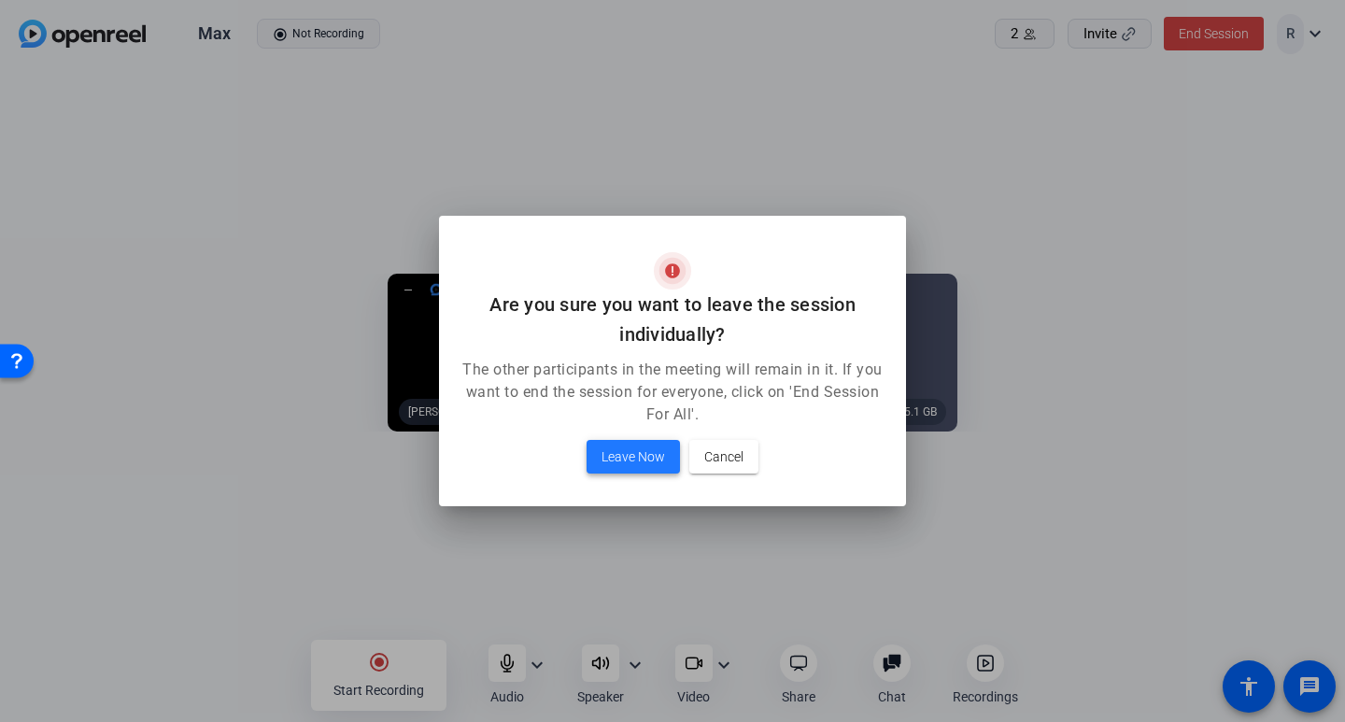
click at [649, 457] on span "Leave Now" at bounding box center [634, 457] width 64 height 22
